Goal: Task Accomplishment & Management: Complete application form

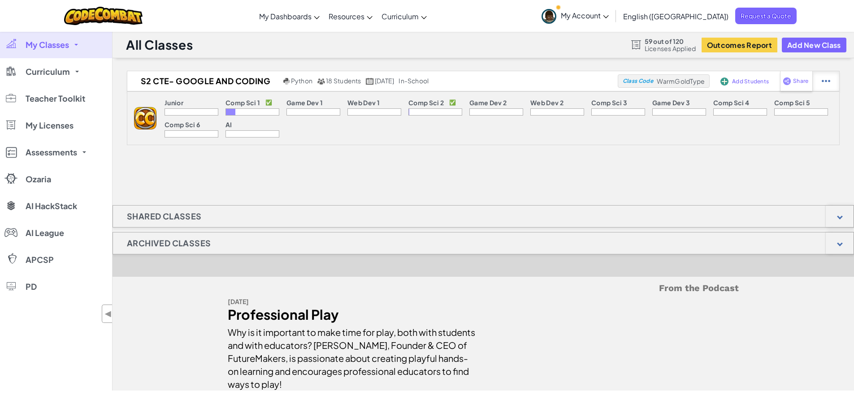
click at [825, 83] on img at bounding box center [826, 81] width 9 height 8
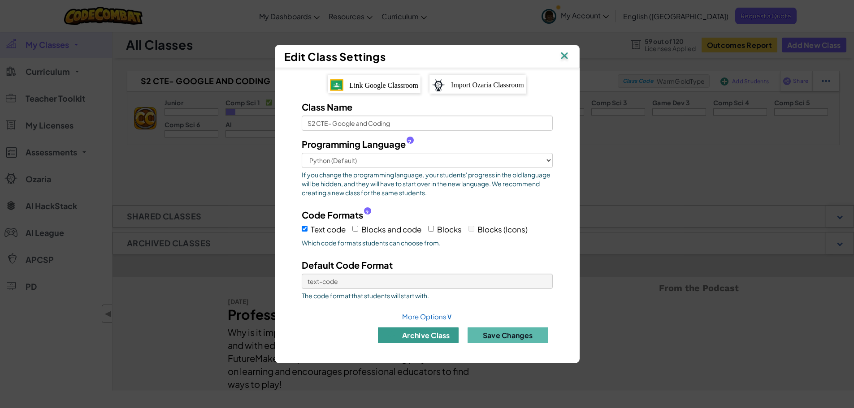
click at [425, 336] on button "archive class" at bounding box center [418, 336] width 81 height 16
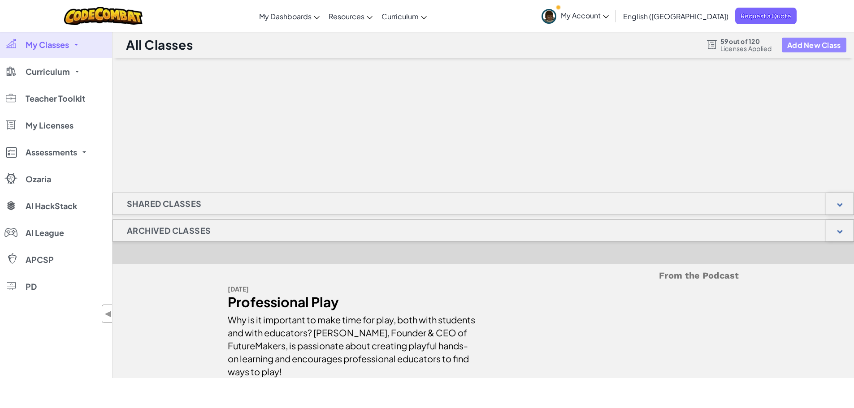
click at [820, 44] on button "Add New Class" at bounding box center [814, 45] width 65 height 15
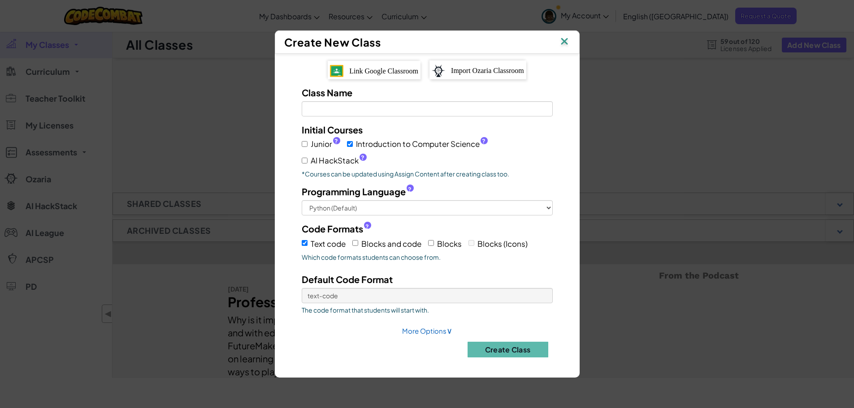
click at [381, 65] on div "Link Google Classroom" at bounding box center [374, 70] width 93 height 18
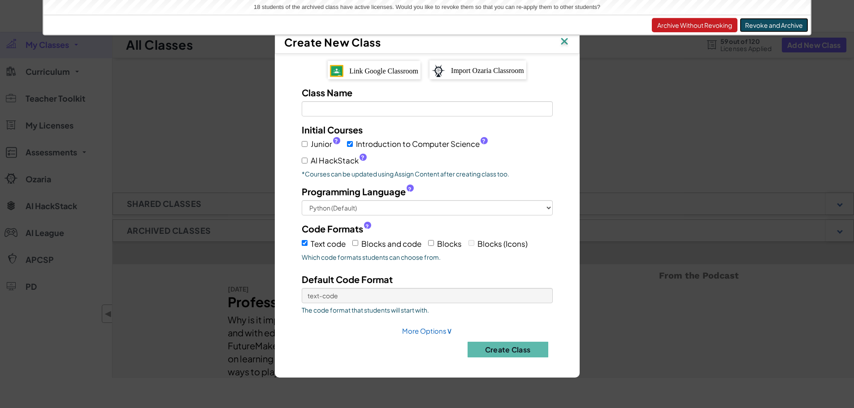
click at [778, 24] on button "Revoke and Archive" at bounding box center [774, 25] width 69 height 14
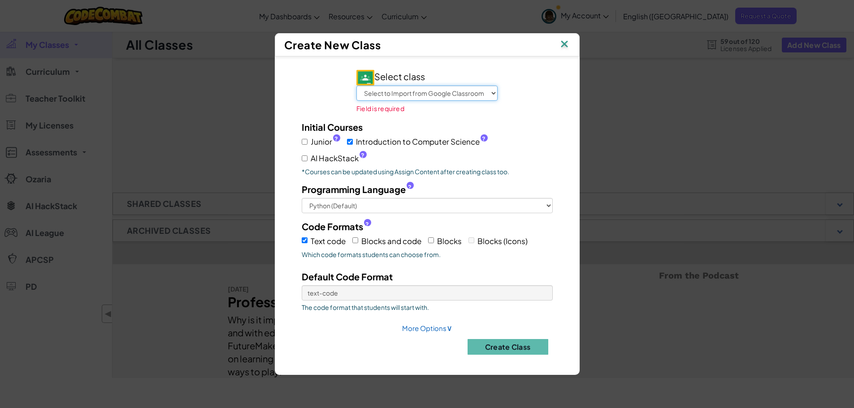
click at [447, 90] on select "Select to Import from Google Classroom Math Support-Y - [PERSON_NAME] - Pd 7 Sc…" at bounding box center [426, 93] width 141 height 15
select select "789347671129"
click at [356, 92] on select "Select to Import from Google Classroom Math Support-Y - [PERSON_NAME] - Pd 7 Sc…" at bounding box center [426, 93] width 141 height 15
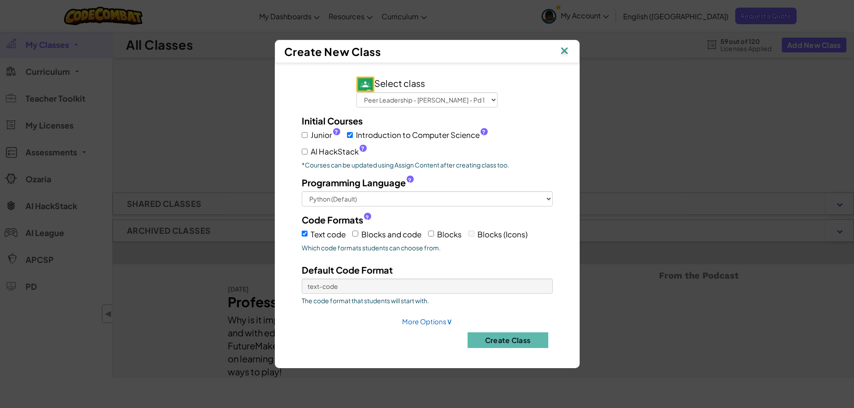
click at [541, 113] on div "Select class Select to Import from Google Classroom Math Support-Y - [PERSON_NA…" at bounding box center [427, 216] width 278 height 279
click at [446, 319] on span "∨" at bounding box center [449, 321] width 6 height 10
select select
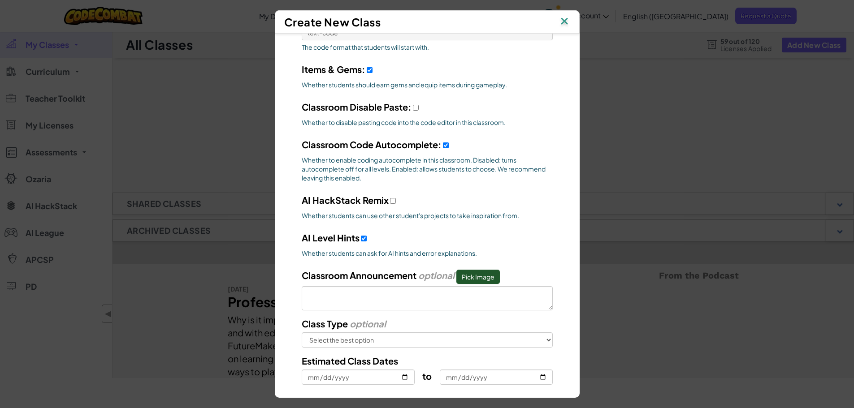
scroll to position [269, 0]
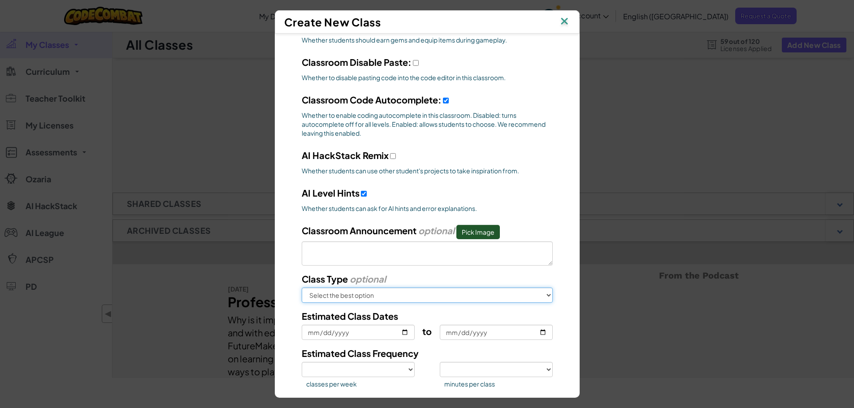
click at [475, 299] on select "Select the best option In School After School Online Camp Homeschool Other" at bounding box center [427, 295] width 251 height 15
select select "in-school"
click at [302, 288] on select "Select the best option In School After School Online Camp Homeschool Other" at bounding box center [427, 295] width 251 height 15
select select
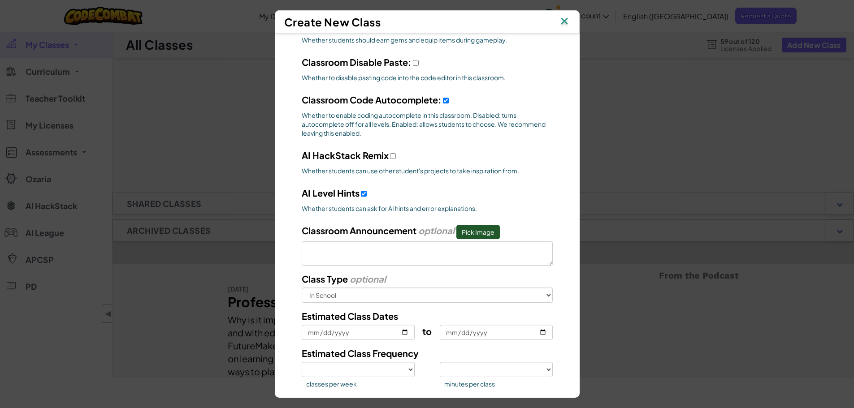
click at [554, 156] on div "AI HackStack Remix Whether students can use other student's projects to take in…" at bounding box center [427, 164] width 264 height 31
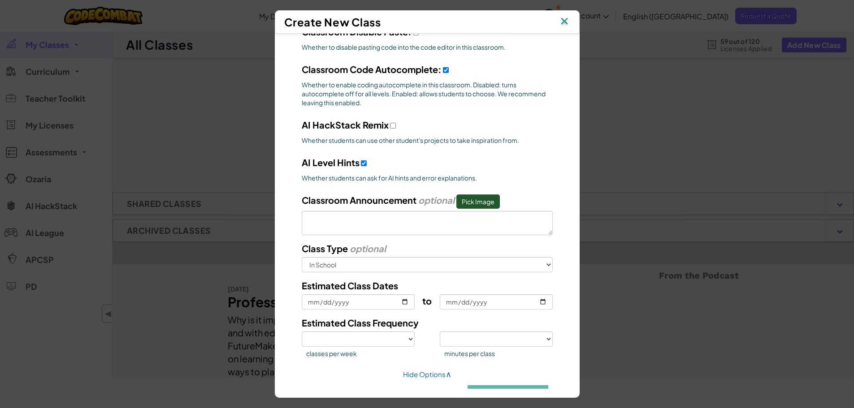
scroll to position [323, 0]
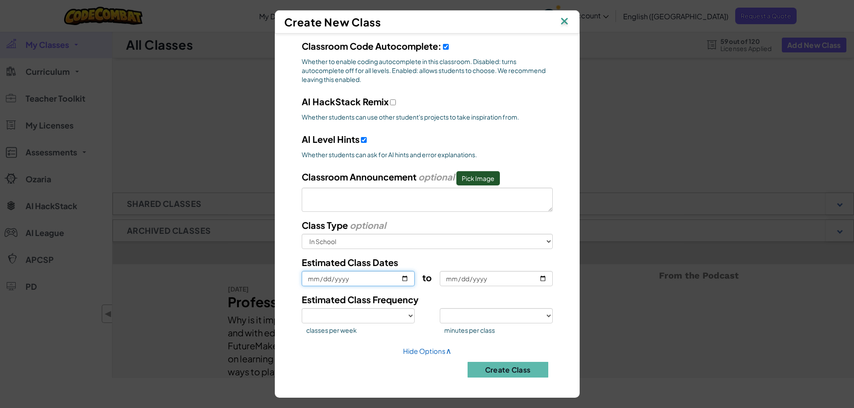
click at [402, 277] on input "Estimated Class Dates" at bounding box center [358, 278] width 113 height 15
type input "[DATE]"
select select
type input "[DATE]"
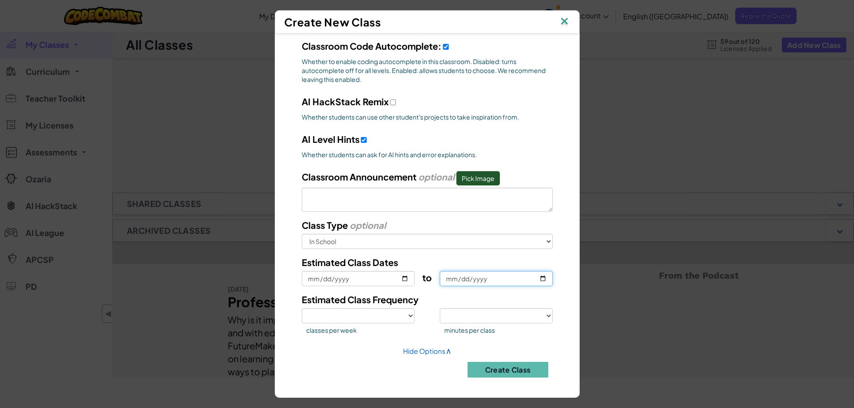
click at [540, 277] on input "to" at bounding box center [496, 278] width 113 height 15
type input "[DATE]"
select select
type input "[DATE]"
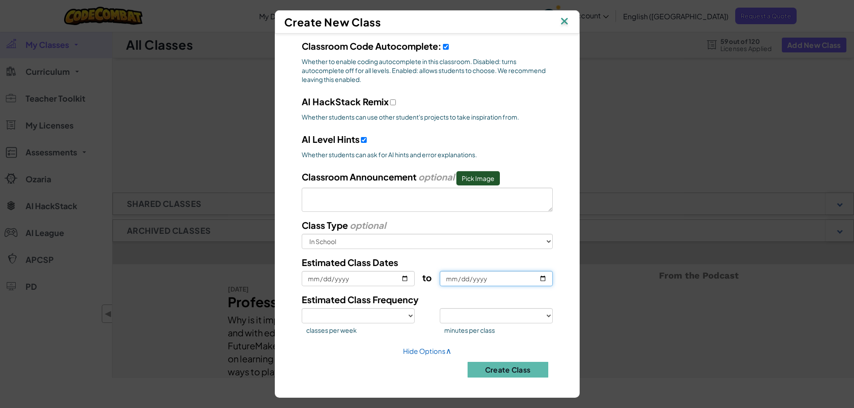
select select
type input "[DATE]"
select select
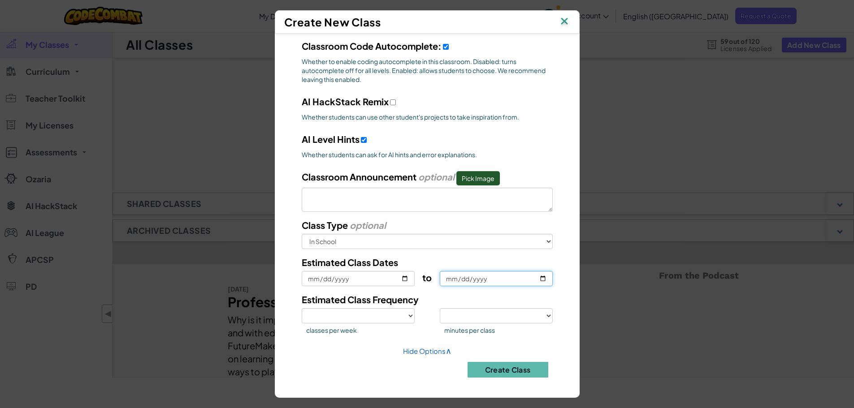
type input "[DATE]"
select select
type input "[DATE]"
select select
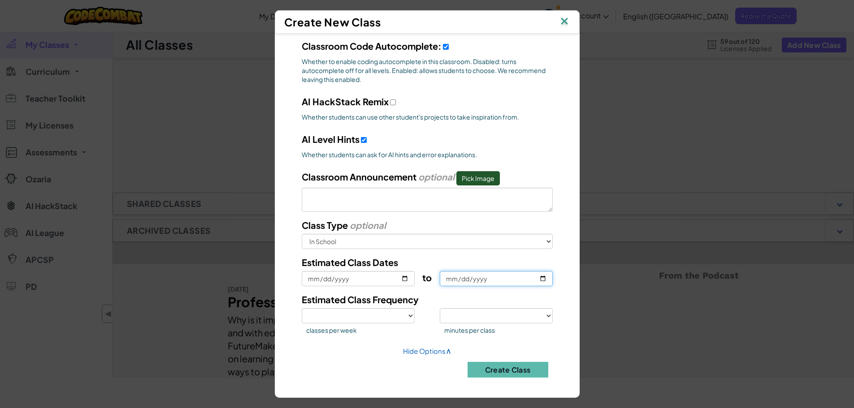
select select
type input "[DATE]"
click at [400, 314] on select "1 2 3 4 5" at bounding box center [358, 315] width 113 height 15
select select "5"
click at [302, 308] on select "1 2 3 4 5" at bounding box center [358, 315] width 113 height 15
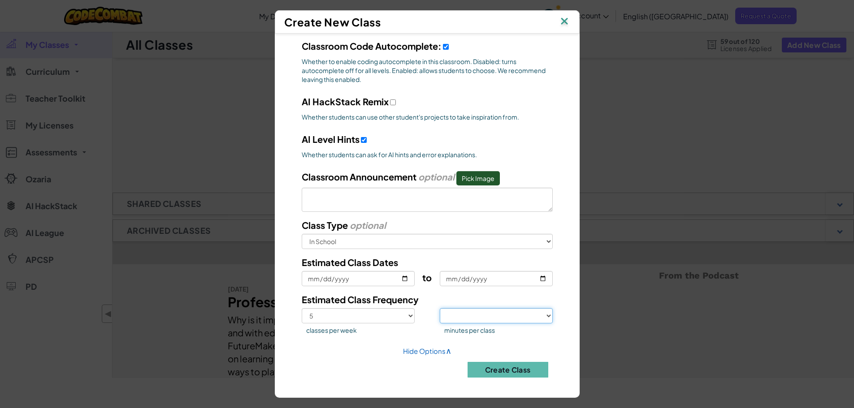
click at [515, 313] on select "<30 30 50 75 >75" at bounding box center [496, 315] width 113 height 15
select select "30"
click at [440, 308] on select "<30 30 50 75 >75" at bounding box center [496, 315] width 113 height 15
click at [488, 373] on button "Create Class" at bounding box center [507, 370] width 81 height 16
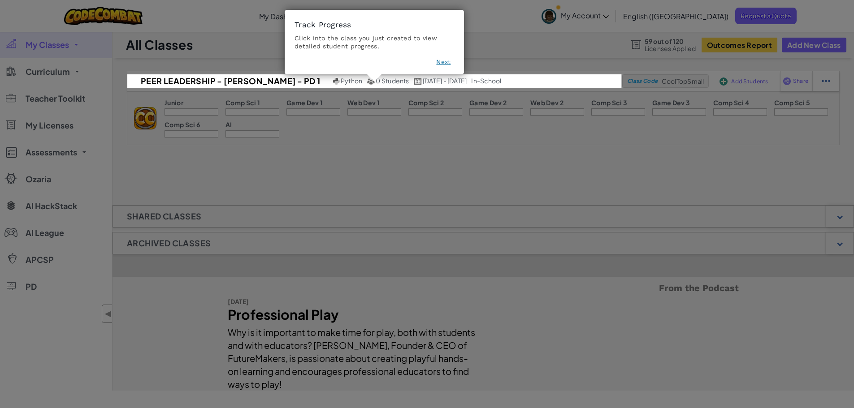
click at [441, 61] on button "Next" at bounding box center [443, 61] width 14 height 9
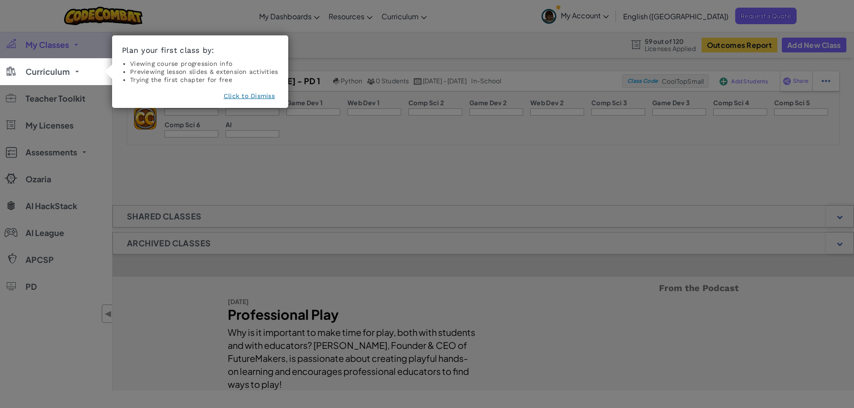
click at [248, 95] on button "Click to Dismiss" at bounding box center [249, 95] width 51 height 9
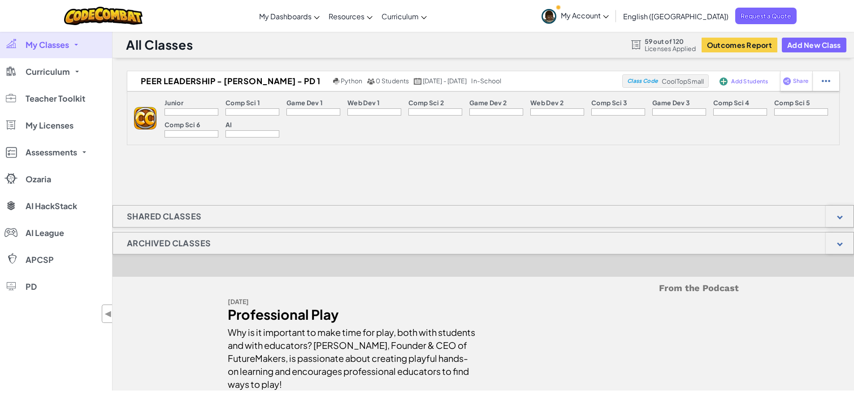
click at [598, 178] on div "Peer Leadership - [PERSON_NAME] - Pd 1 Python 0 Students [DATE] - [DATE] in-sch…" at bounding box center [482, 231] width 741 height 320
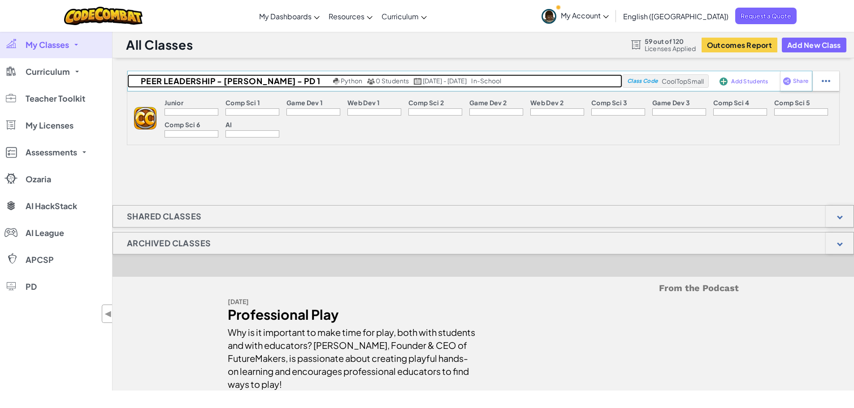
click at [203, 82] on h2 "Peer Leadership - [PERSON_NAME] - Pd 1" at bounding box center [228, 80] width 203 height 13
